Goal: Contribute content: Add original content to the website for others to see

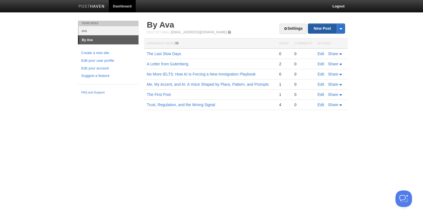
click at [316, 26] on link "New Post" at bounding box center [326, 29] width 37 height 10
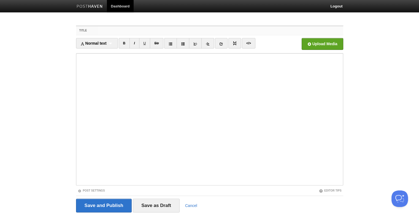
click at [107, 31] on input "Title" at bounding box center [220, 30] width 245 height 9
paste input "1001 Days of ChatGPT: Our Modern Scheherazade"
type input "1001 Days of ChatGPT: Our Modern Scheherazade"
click at [77, 56] on iframe at bounding box center [209, 119] width 267 height 132
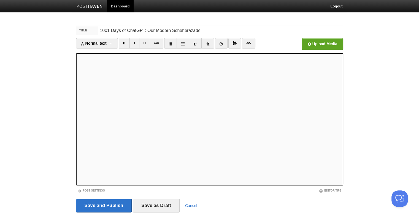
click at [95, 189] on link "Post Settings" at bounding box center [91, 190] width 27 height 3
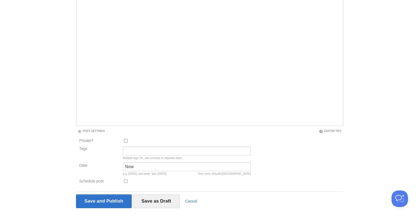
scroll to position [69, 0]
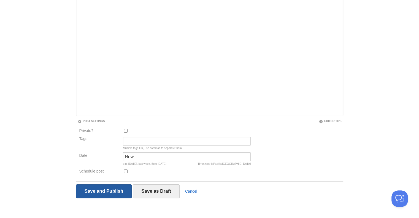
click at [93, 190] on input "Save and Publish" at bounding box center [104, 191] width 56 height 14
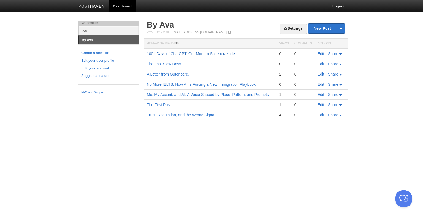
click at [198, 54] on link "1001 Days of ChatGPT: Our Modern Scheherazade" at bounding box center [191, 53] width 88 height 4
click at [320, 53] on link "Edit" at bounding box center [320, 53] width 7 height 4
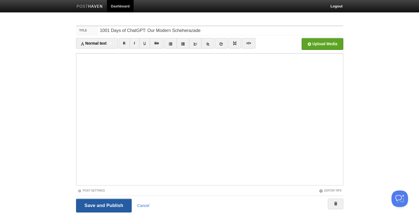
click at [94, 205] on input "Save and Publish" at bounding box center [104, 205] width 56 height 14
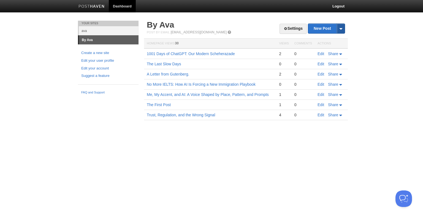
click at [341, 26] on span at bounding box center [340, 29] width 8 height 10
click at [368, 55] on body "Dashboard Logout Post created × Post saved × Post created × Post created × Post…" at bounding box center [211, 68] width 423 height 136
click at [320, 53] on link "Edit" at bounding box center [320, 53] width 7 height 4
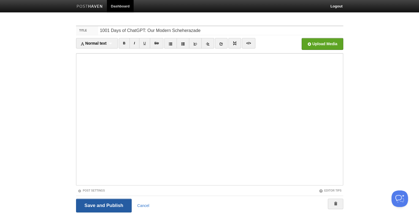
click at [96, 203] on input "Save and Publish" at bounding box center [104, 205] width 56 height 14
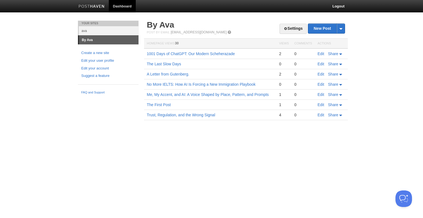
click at [141, 136] on html "Dashboard Logout Post created × Post saved × Post created × Post created × Post…" at bounding box center [211, 68] width 423 height 136
click at [321, 54] on link "Edit" at bounding box center [320, 53] width 7 height 4
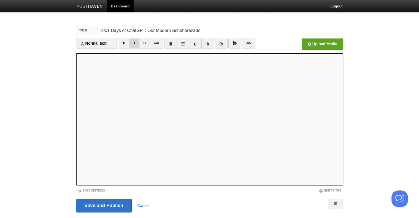
click at [134, 45] on link "I" at bounding box center [134, 43] width 10 height 10
click at [109, 44] on div "Normal text Normal text Heading 1 Heading 2 Heading 3" at bounding box center [97, 43] width 42 height 10
click at [372, 61] on body "Dashboard Logout Post created × Post saved × Post created × Post created × Post…" at bounding box center [209, 116] width 419 height 233
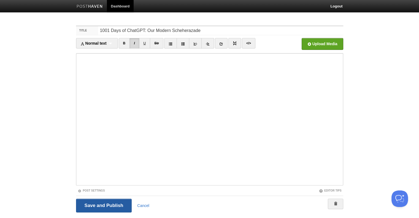
click at [95, 206] on input "Save and Publish" at bounding box center [104, 205] width 56 height 14
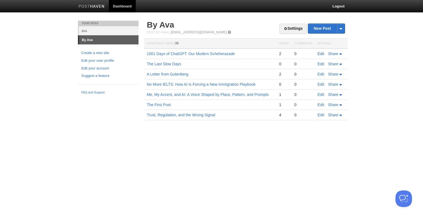
click at [320, 51] on link "Edit" at bounding box center [320, 53] width 7 height 4
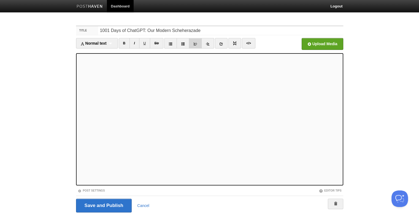
click at [197, 44] on icon at bounding box center [195, 44] width 4 height 4
click at [233, 43] on img at bounding box center [235, 43] width 4 height 4
click at [124, 44] on link "B" at bounding box center [124, 43] width 11 height 10
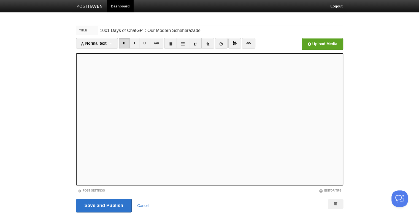
click at [124, 44] on link "B" at bounding box center [124, 43] width 11 height 10
click at [124, 43] on link "B" at bounding box center [124, 43] width 11 height 10
click at [113, 44] on div "Normal text Normal text Heading 1 Heading 2 Heading 3" at bounding box center [97, 43] width 42 height 10
click at [104, 54] on link "Normal text" at bounding box center [96, 53] width 41 height 8
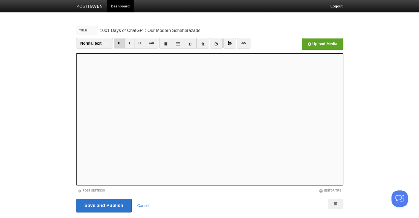
click at [118, 41] on link "B" at bounding box center [119, 43] width 11 height 10
click at [229, 47] on link at bounding box center [229, 43] width 13 height 10
click at [127, 43] on link "I" at bounding box center [129, 43] width 10 height 10
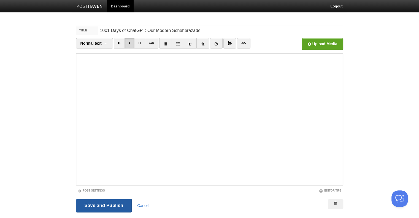
click at [100, 204] on input "Save and Publish" at bounding box center [104, 205] width 56 height 14
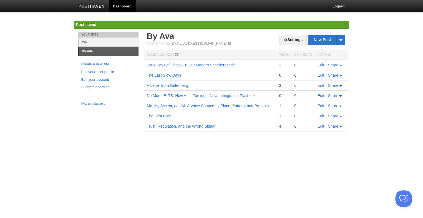
click at [100, 148] on html "Dashboard Logout Post created × Post saved × Post created × Post created × Post…" at bounding box center [211, 74] width 423 height 148
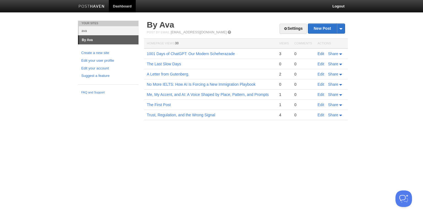
click at [320, 53] on link "Edit" at bounding box center [320, 53] width 7 height 4
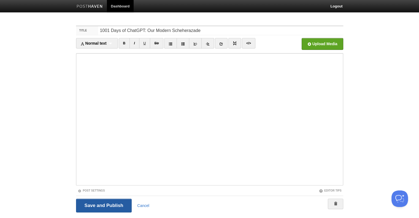
click at [96, 206] on input "Save and Publish" at bounding box center [104, 205] width 56 height 14
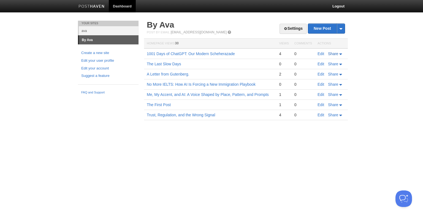
click at [337, 54] on span "Share" at bounding box center [333, 53] width 10 height 4
click at [325, 62] on span "E-mail" at bounding box center [321, 62] width 12 height 4
click at [322, 61] on span "E-mail" at bounding box center [321, 62] width 12 height 4
click at [320, 53] on link "Edit" at bounding box center [320, 53] width 7 height 4
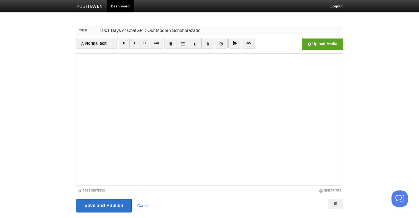
drag, startPoint x: 120, startPoint y: 31, endPoint x: 111, endPoint y: 31, distance: 8.8
click at [111, 31] on input "1001 Days of ChatGPT: Our Modern Scheherazade" at bounding box center [220, 30] width 245 height 9
type input "1001 Nights of ChatGPT: Our Modern Scheherazade"
click at [104, 206] on input "Save and Publish" at bounding box center [104, 205] width 56 height 14
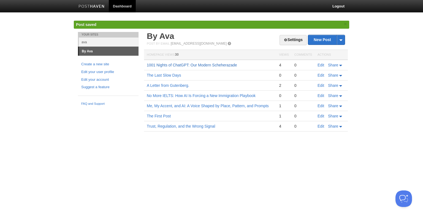
click at [189, 66] on link "1001 Nights of ChatGPT: Our Modern Scheherazade" at bounding box center [192, 65] width 90 height 4
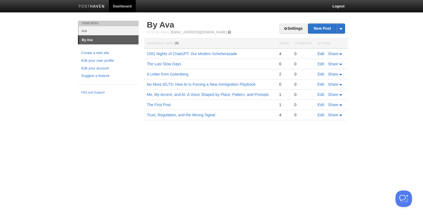
click at [319, 55] on link "Edit" at bounding box center [320, 53] width 7 height 4
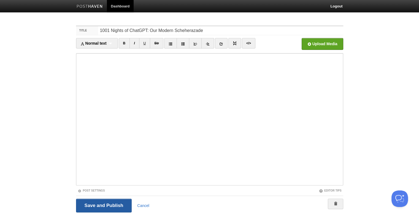
click at [104, 203] on input "Save and Publish" at bounding box center [104, 205] width 56 height 14
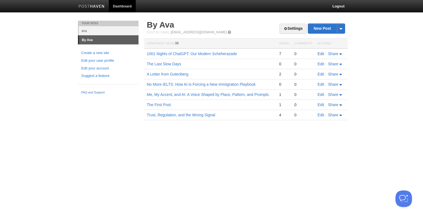
click at [319, 54] on link "Edit" at bounding box center [320, 53] width 7 height 4
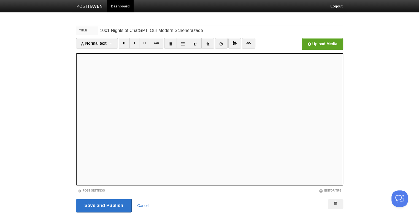
scroll to position [14, 0]
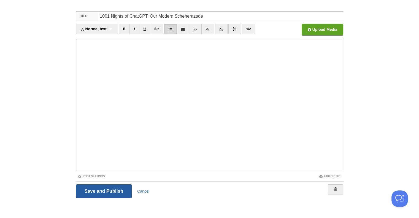
click at [100, 194] on input "Save and Publish" at bounding box center [104, 191] width 56 height 14
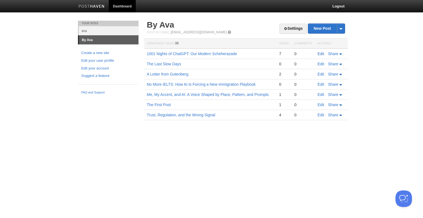
click at [321, 55] on link "Edit" at bounding box center [320, 53] width 7 height 4
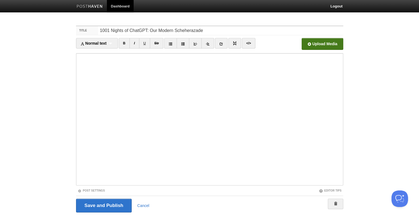
click at [312, 42] on input "file" at bounding box center [155, 45] width 417 height 28
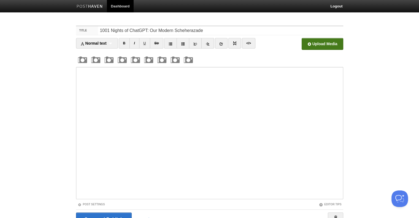
click at [77, 80] on iframe at bounding box center [209, 133] width 267 height 132
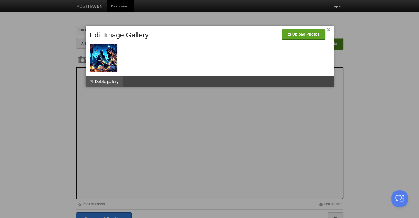
click at [90, 80] on span at bounding box center [92, 81] width 4 height 4
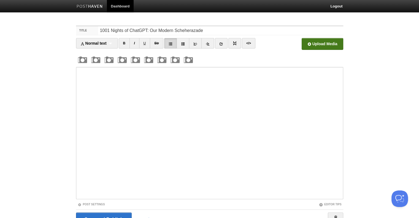
click at [81, 60] on img at bounding box center [82, 59] width 13 height 13
click at [77, 80] on iframe at bounding box center [209, 133] width 267 height 132
click at [328, 43] on input "file" at bounding box center [155, 45] width 417 height 28
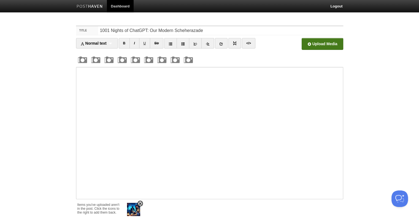
click at [133, 208] on img at bounding box center [133, 209] width 13 height 13
click at [96, 216] on input "Save and Publish" at bounding box center [104, 219] width 56 height 14
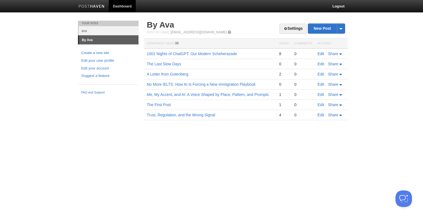
click at [319, 53] on link "Edit" at bounding box center [320, 53] width 7 height 4
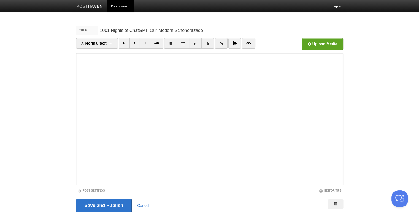
click at [77, 132] on iframe at bounding box center [209, 119] width 267 height 132
click at [95, 206] on input "Save and Publish" at bounding box center [104, 205] width 56 height 14
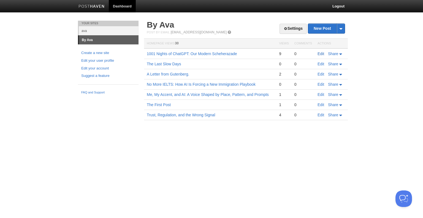
click at [322, 54] on link "Edit" at bounding box center [320, 53] width 7 height 4
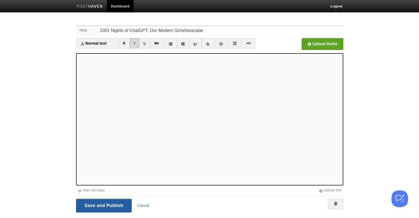
click at [91, 203] on input "Save and Publish" at bounding box center [104, 205] width 56 height 14
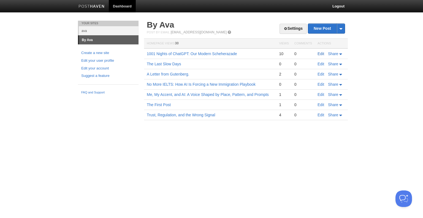
click at [323, 54] on link "Edit" at bounding box center [320, 53] width 7 height 4
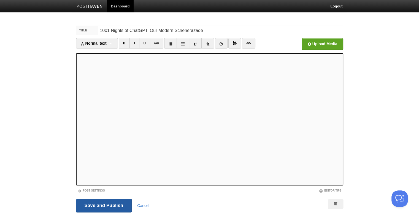
click at [88, 206] on input "Save and Publish" at bounding box center [104, 205] width 56 height 14
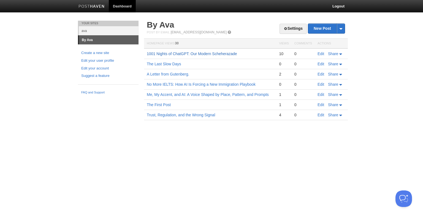
click at [182, 53] on link "1001 Nights of ChatGPT: Our Modern Scheherazade" at bounding box center [192, 53] width 90 height 4
